Goal: Transaction & Acquisition: Purchase product/service

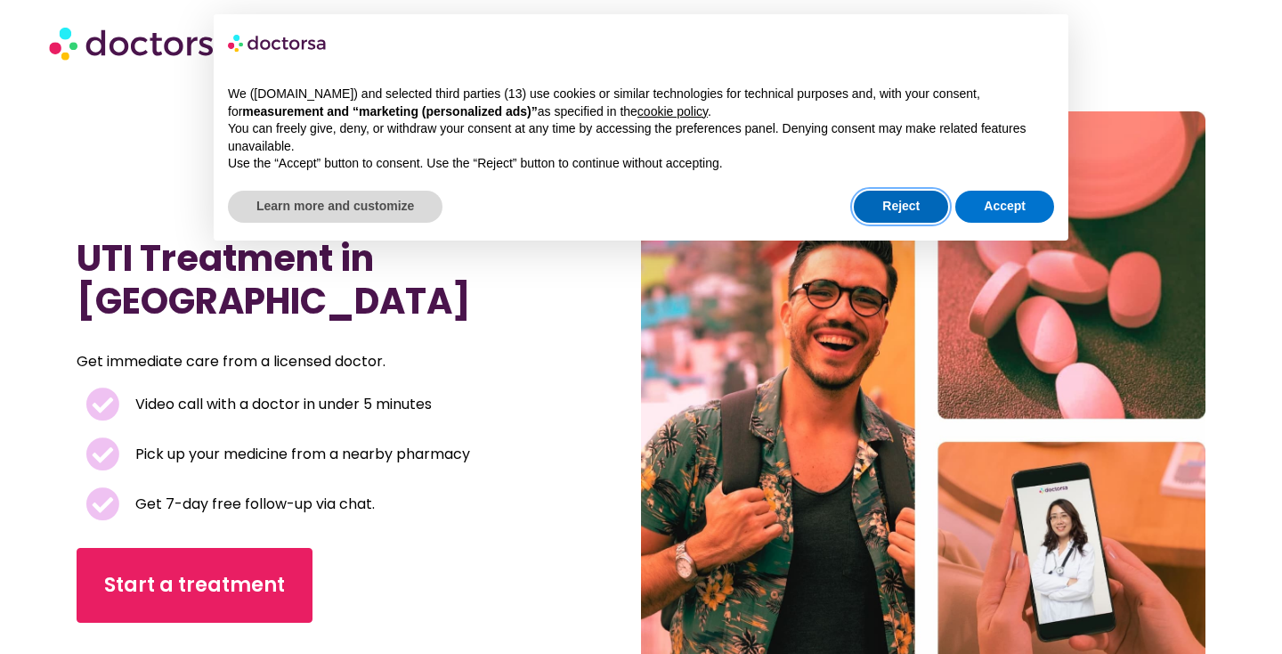
click at [924, 207] on button "Reject" at bounding box center [901, 207] width 94 height 32
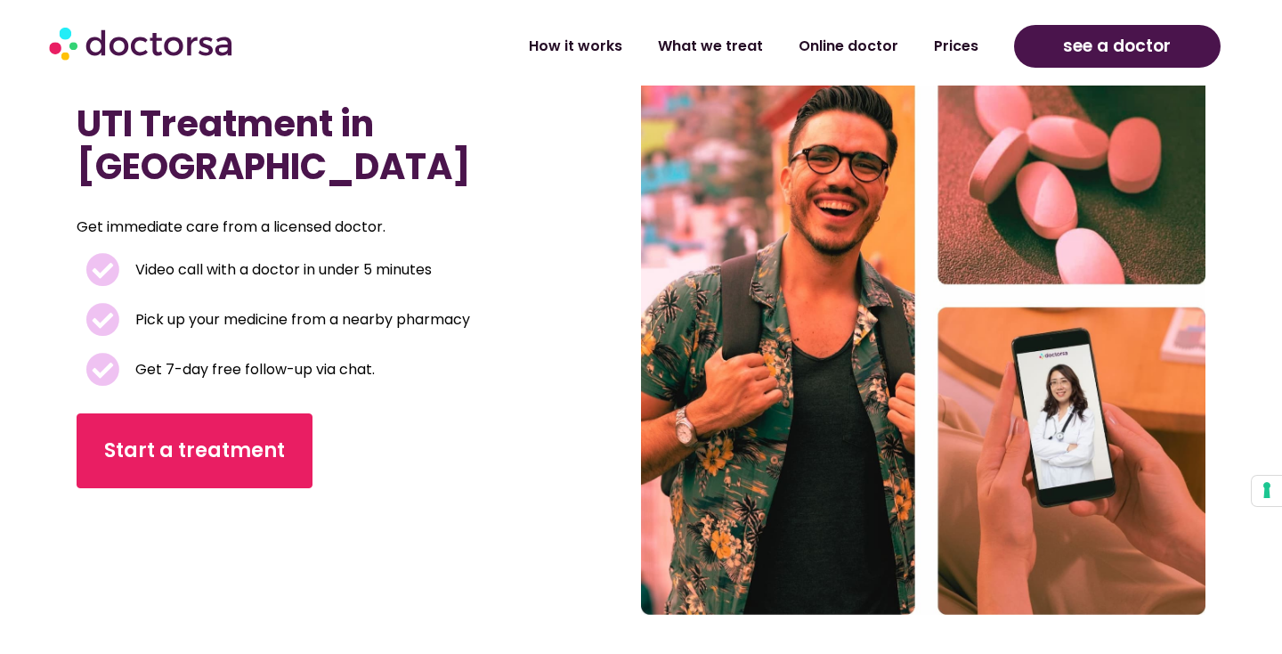
scroll to position [141, 0]
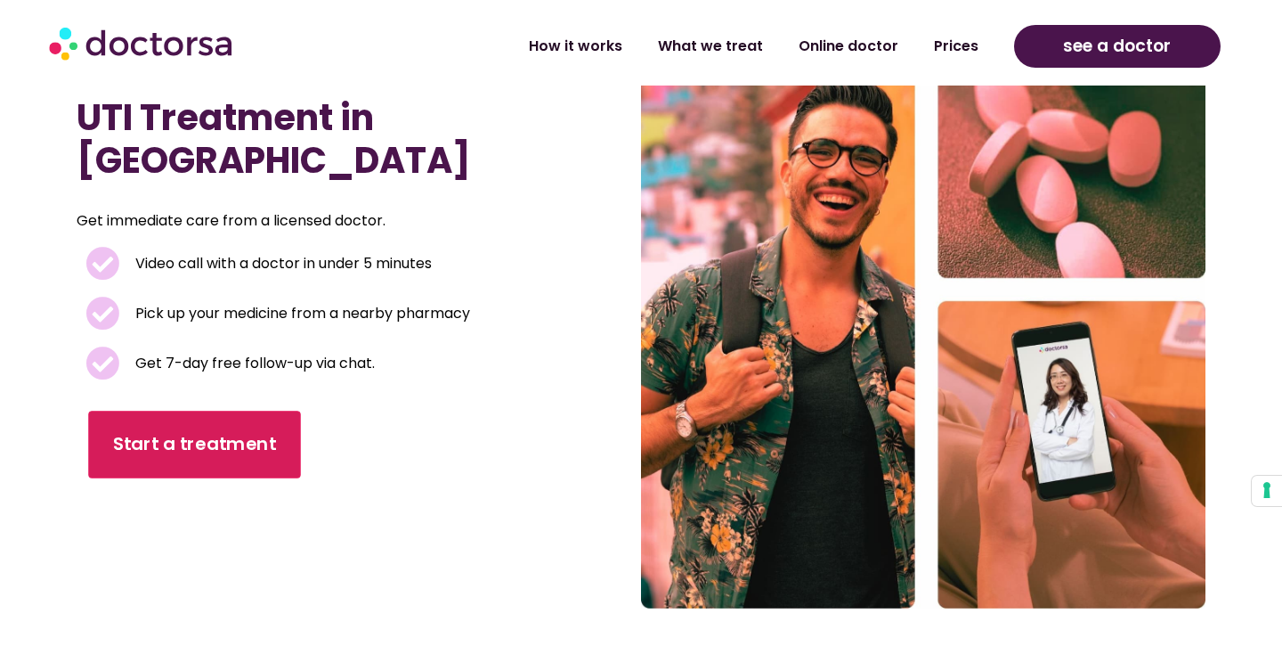
click at [175, 436] on link "Start a treatment" at bounding box center [195, 445] width 213 height 68
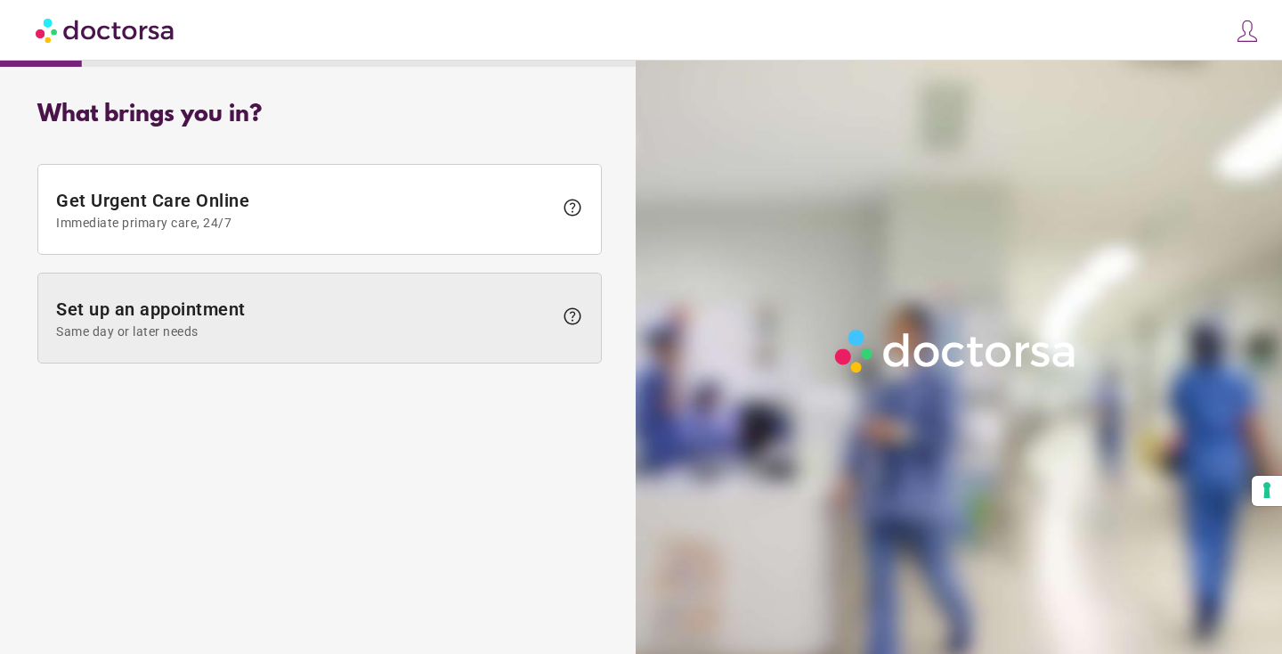
click at [187, 341] on span at bounding box center [319, 317] width 563 height 89
